Goal: Information Seeking & Learning: Compare options

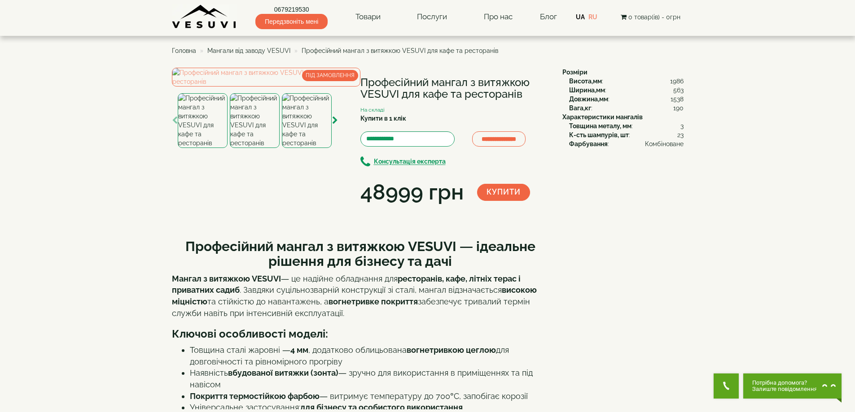
click at [309, 148] on img at bounding box center [307, 120] width 50 height 55
click at [282, 87] on img at bounding box center [266, 77] width 188 height 19
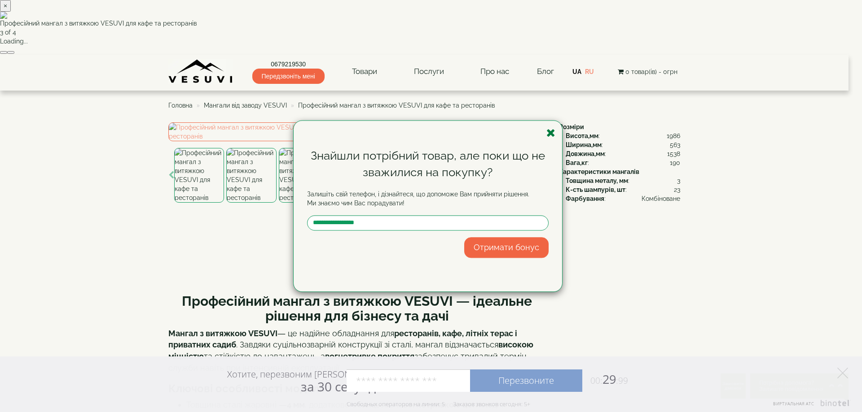
click at [550, 131] on icon "button" at bounding box center [550, 132] width 9 height 11
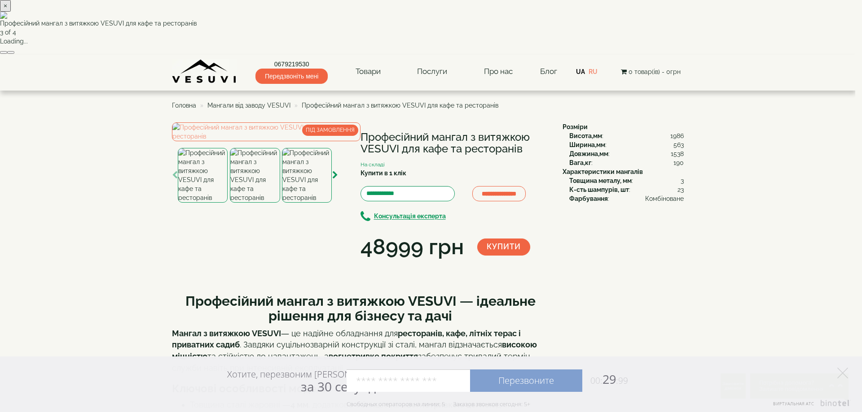
click at [14, 54] on button "button" at bounding box center [10, 52] width 7 height 3
click at [680, 55] on div "× Професійний мангал з витяжкою VESUVI для кафе та ресторанів 4 of 4 Loading..." at bounding box center [427, 27] width 855 height 55
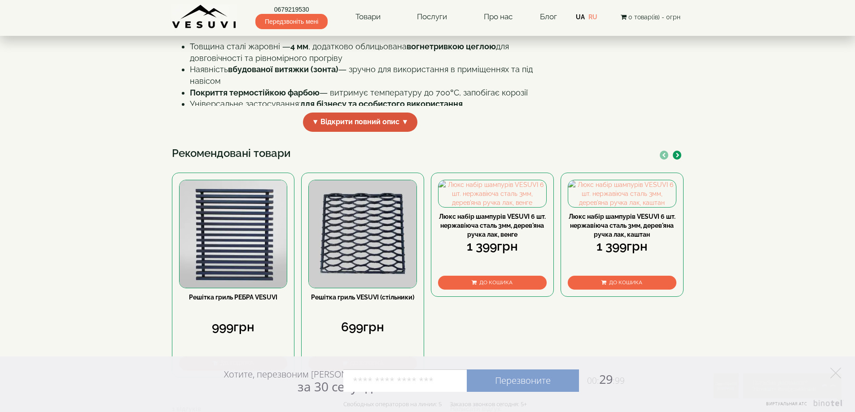
scroll to position [299, 0]
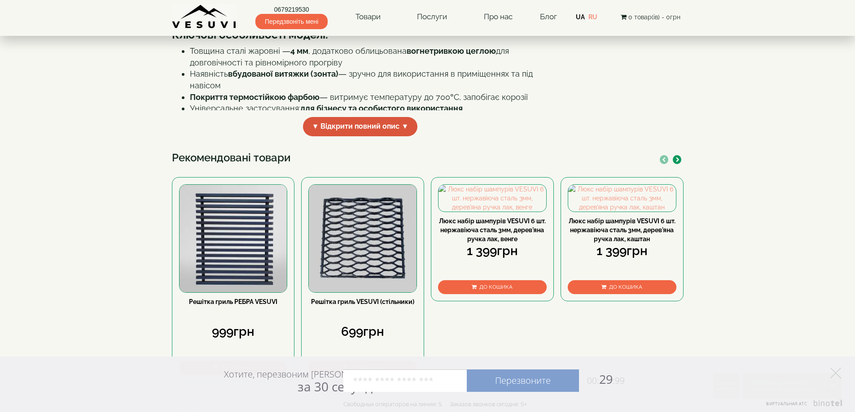
click at [366, 136] on span "▼ Відкрити повний опис ▼" at bounding box center [360, 126] width 115 height 19
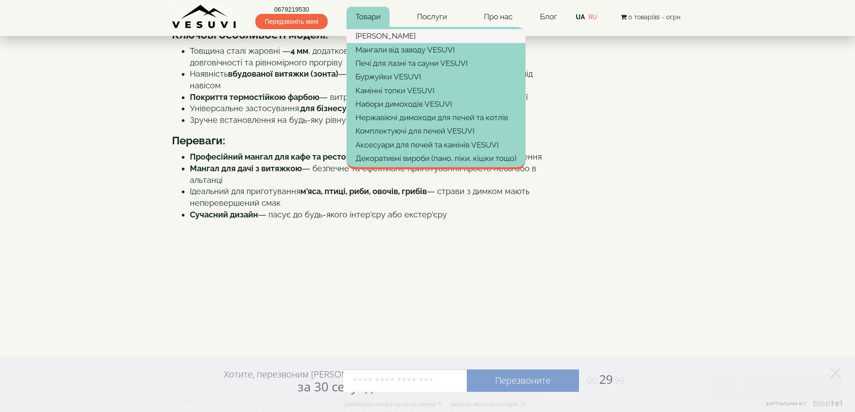
click at [376, 39] on link "[PERSON_NAME]" at bounding box center [435, 35] width 179 height 13
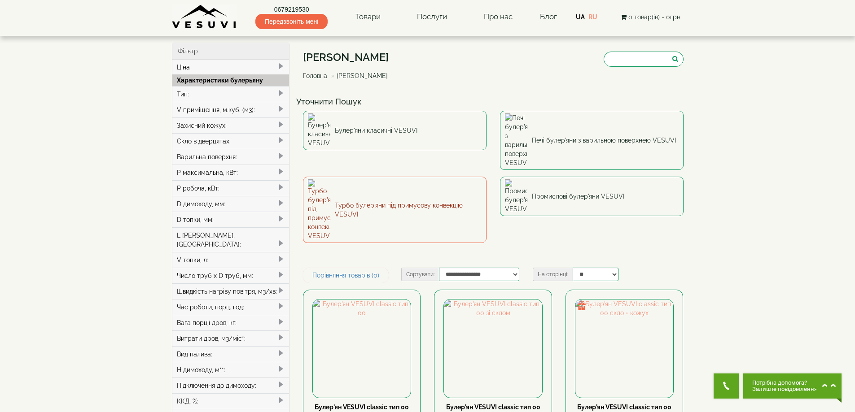
click at [352, 177] on link "Турбо булер'яни під примусову конвекцію VESUVI" at bounding box center [395, 210] width 184 height 66
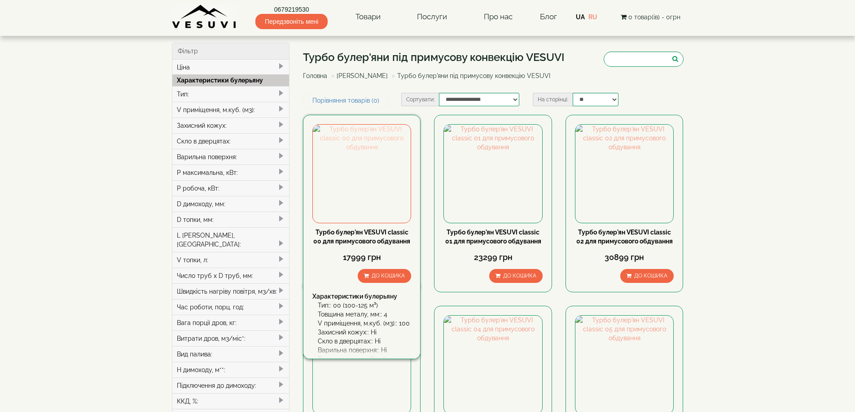
click at [350, 170] on img at bounding box center [362, 174] width 98 height 98
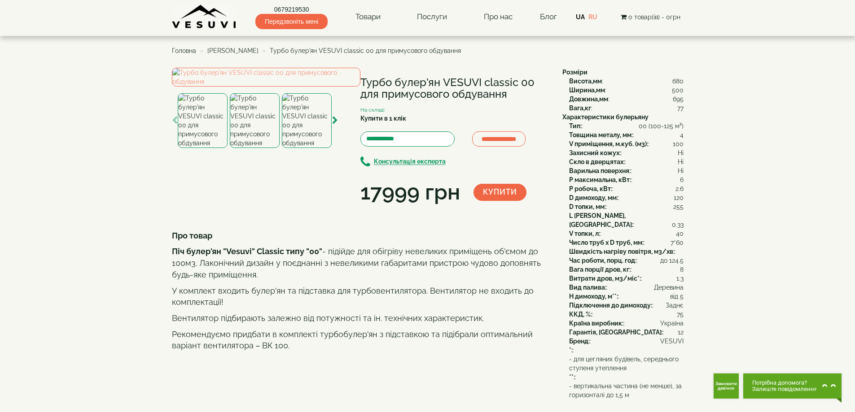
click at [259, 148] on img at bounding box center [255, 120] width 50 height 55
click at [208, 148] on img at bounding box center [203, 120] width 50 height 55
click at [334, 125] on icon "button" at bounding box center [335, 121] width 6 height 8
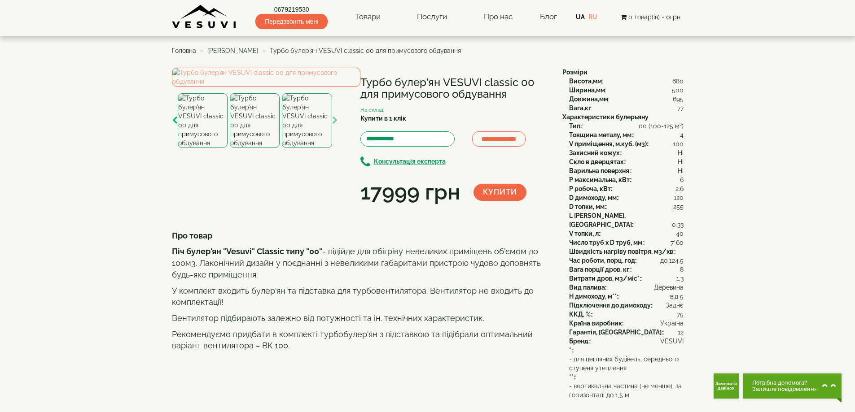
click at [175, 125] on icon "button" at bounding box center [175, 121] width 6 height 8
click at [191, 148] on img at bounding box center [203, 120] width 50 height 55
click at [271, 87] on img at bounding box center [266, 77] width 188 height 19
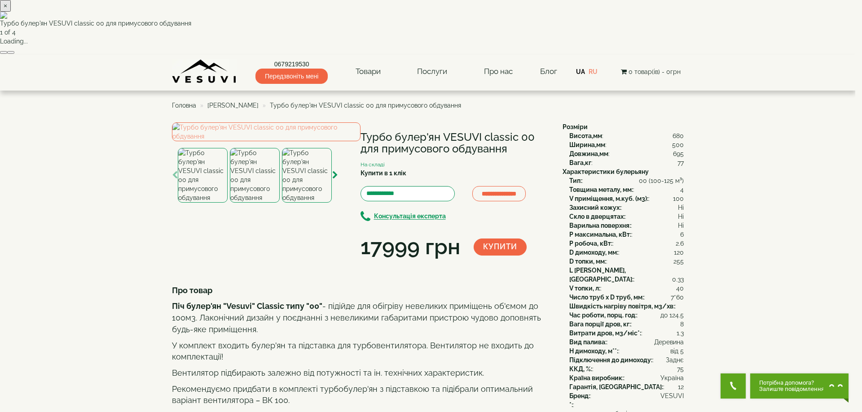
click at [11, 12] on button "×" at bounding box center [5, 6] width 11 height 12
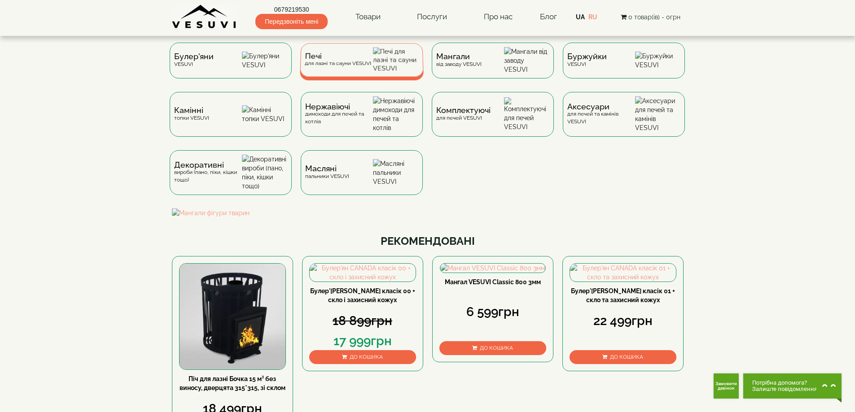
click at [311, 60] on span "Печі" at bounding box center [338, 56] width 66 height 7
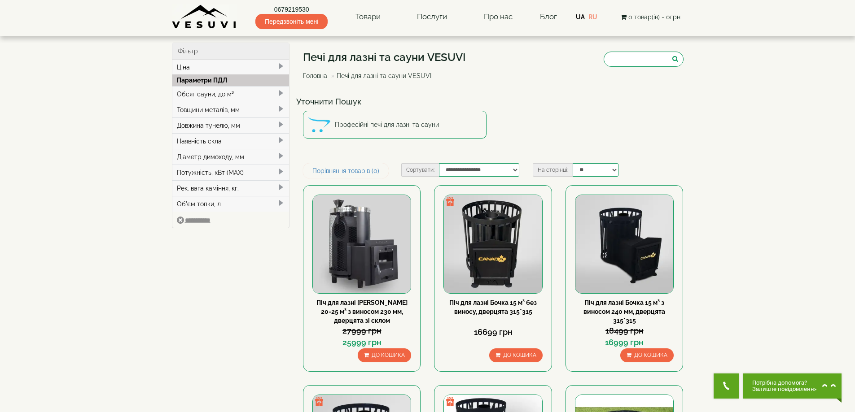
click at [192, 87] on div "Обсяг сауни, до м³" at bounding box center [230, 94] width 117 height 16
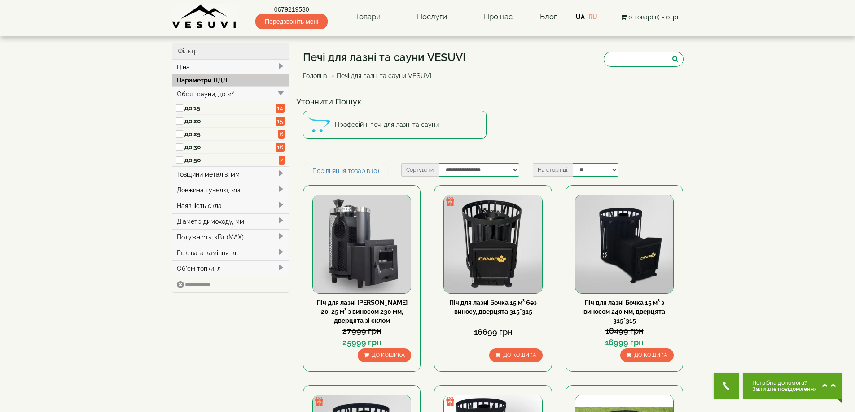
click at [188, 109] on label "до 15" at bounding box center [230, 108] width 92 height 9
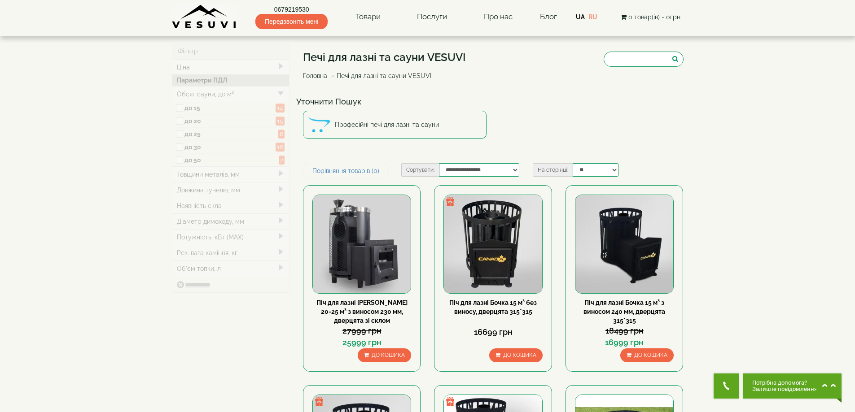
type input "*****"
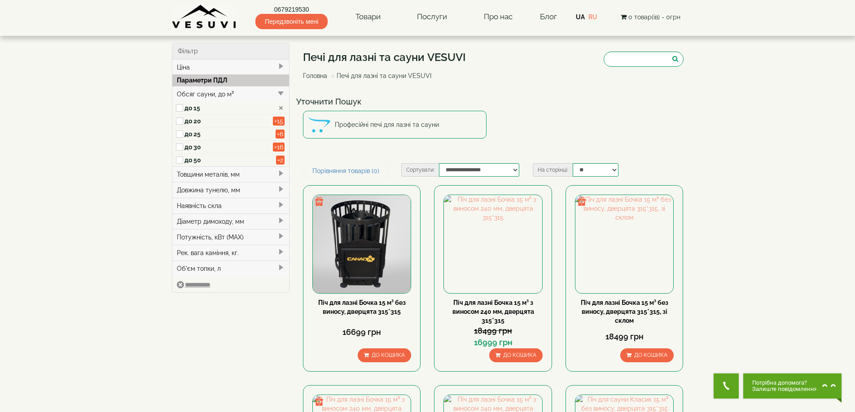
click at [201, 191] on div "Довжина тунелю, мм" at bounding box center [230, 190] width 117 height 16
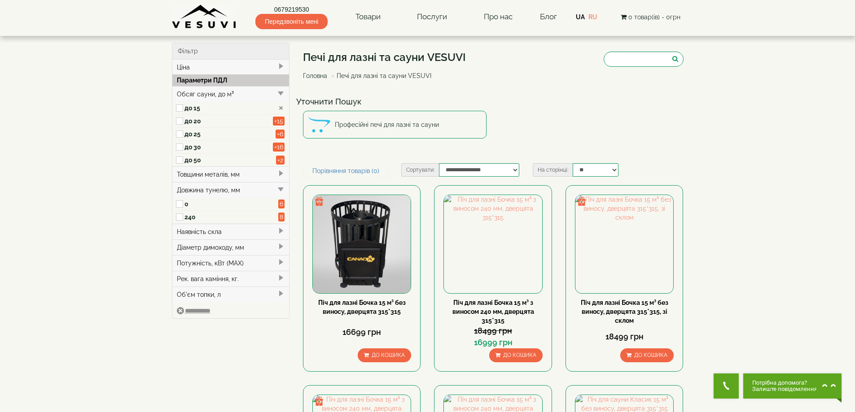
click at [192, 219] on label "240" at bounding box center [231, 217] width 94 height 9
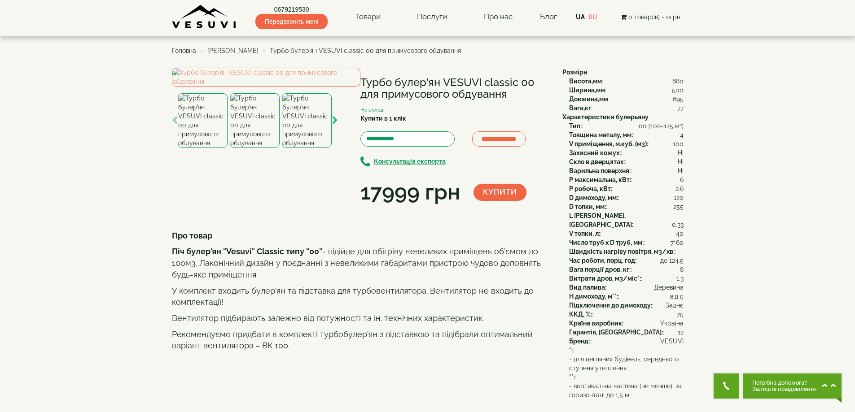
click at [336, 127] on button "button" at bounding box center [335, 121] width 6 height 12
click at [336, 125] on icon "button" at bounding box center [335, 121] width 6 height 8
click at [175, 125] on icon "button" at bounding box center [175, 121] width 6 height 8
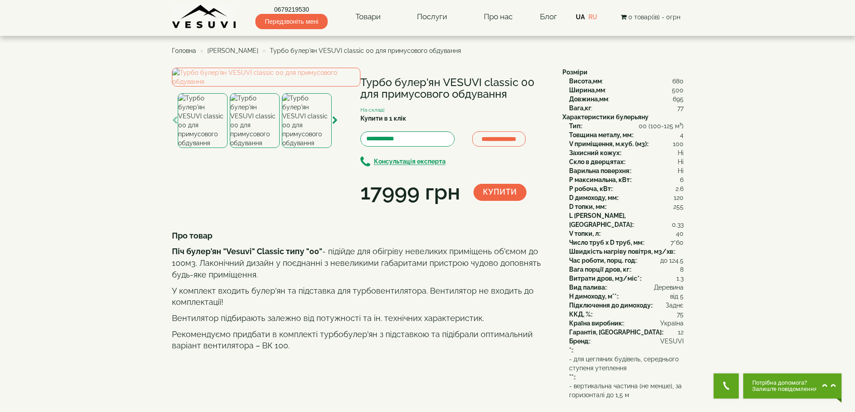
click at [186, 148] on img at bounding box center [203, 120] width 50 height 55
click at [311, 87] on img at bounding box center [266, 77] width 188 height 19
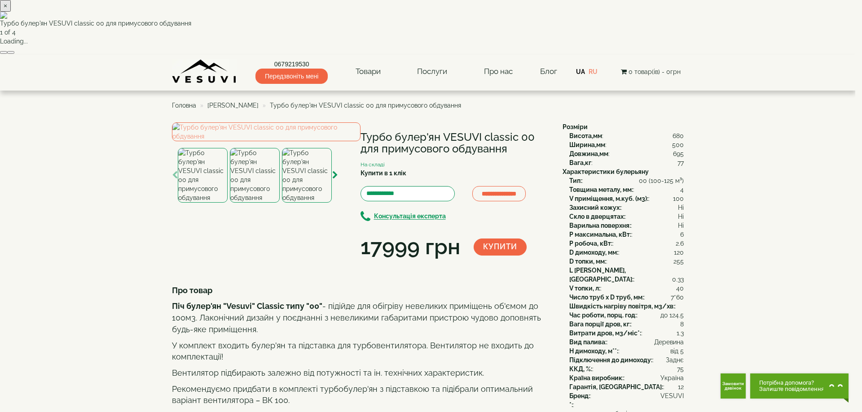
click at [14, 54] on button "button" at bounding box center [10, 52] width 7 height 3
click at [748, 55] on div "× Турбо булер'ян VESUVI classic 00 для примусового обдування 4 of 4 Loading..." at bounding box center [427, 27] width 855 height 55
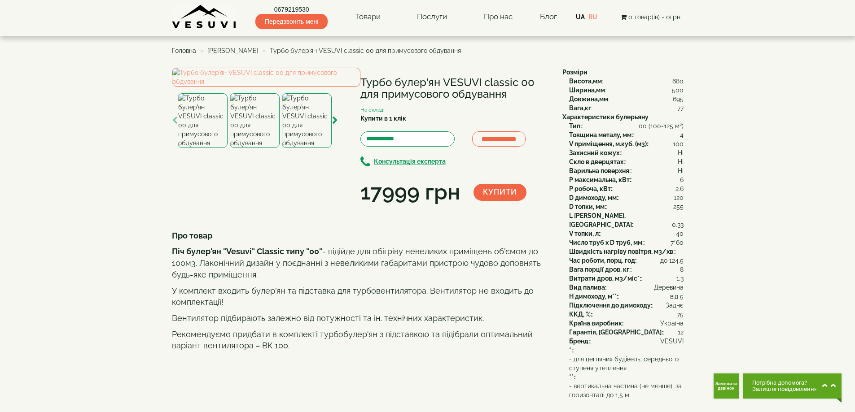
click at [305, 148] on img at bounding box center [307, 120] width 50 height 55
